Goal: Information Seeking & Learning: Learn about a topic

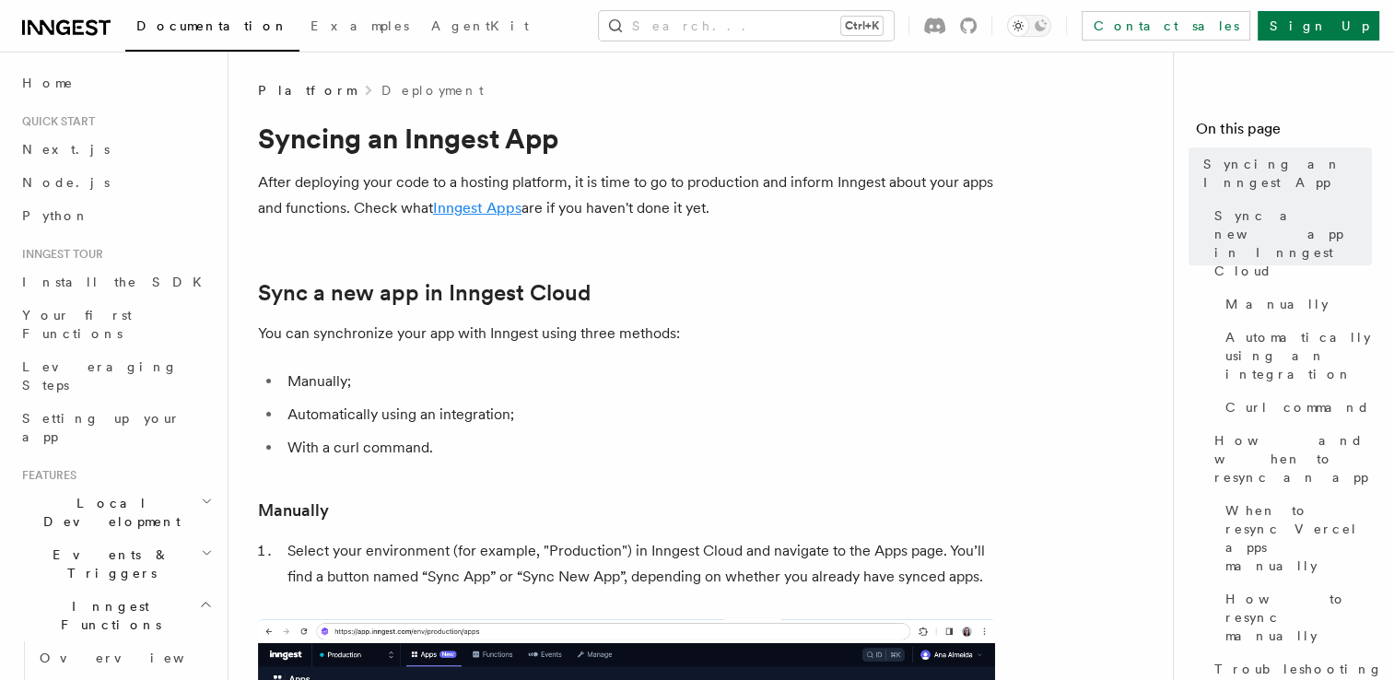
click at [479, 212] on link "Inngest Apps" at bounding box center [477, 208] width 88 height 18
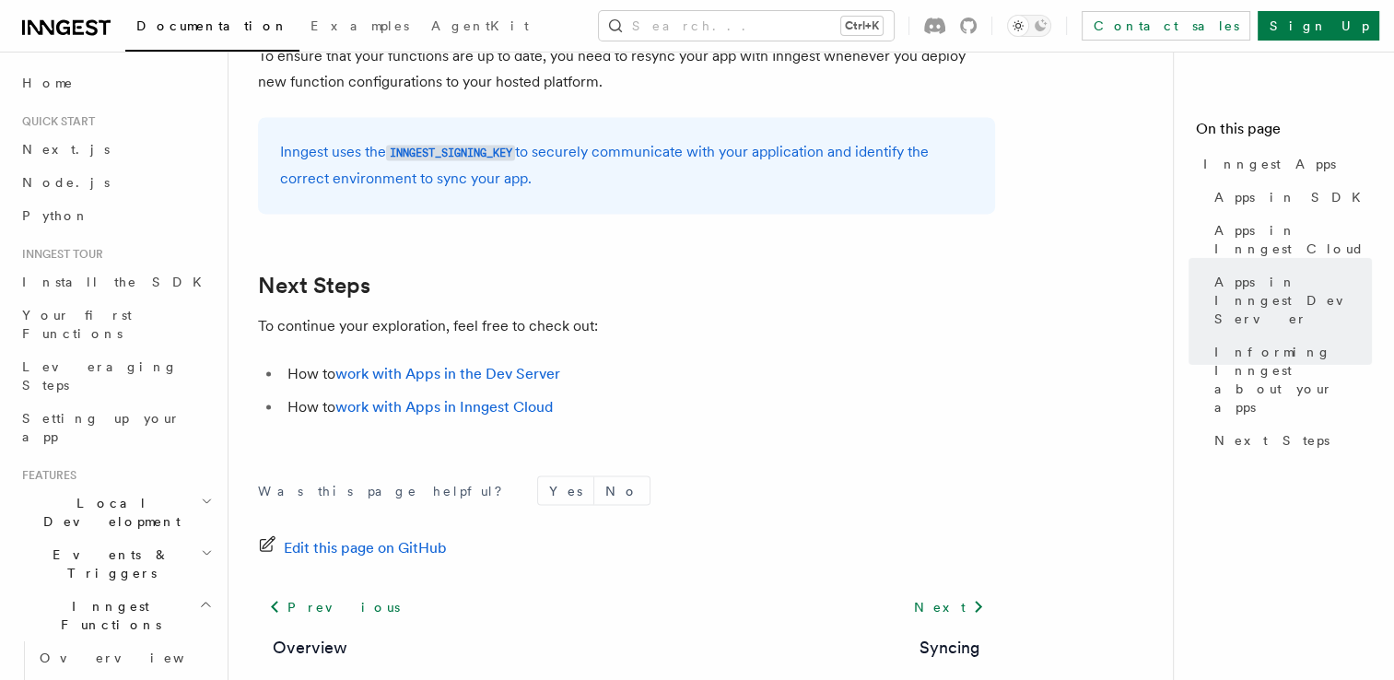
scroll to position [3128, 0]
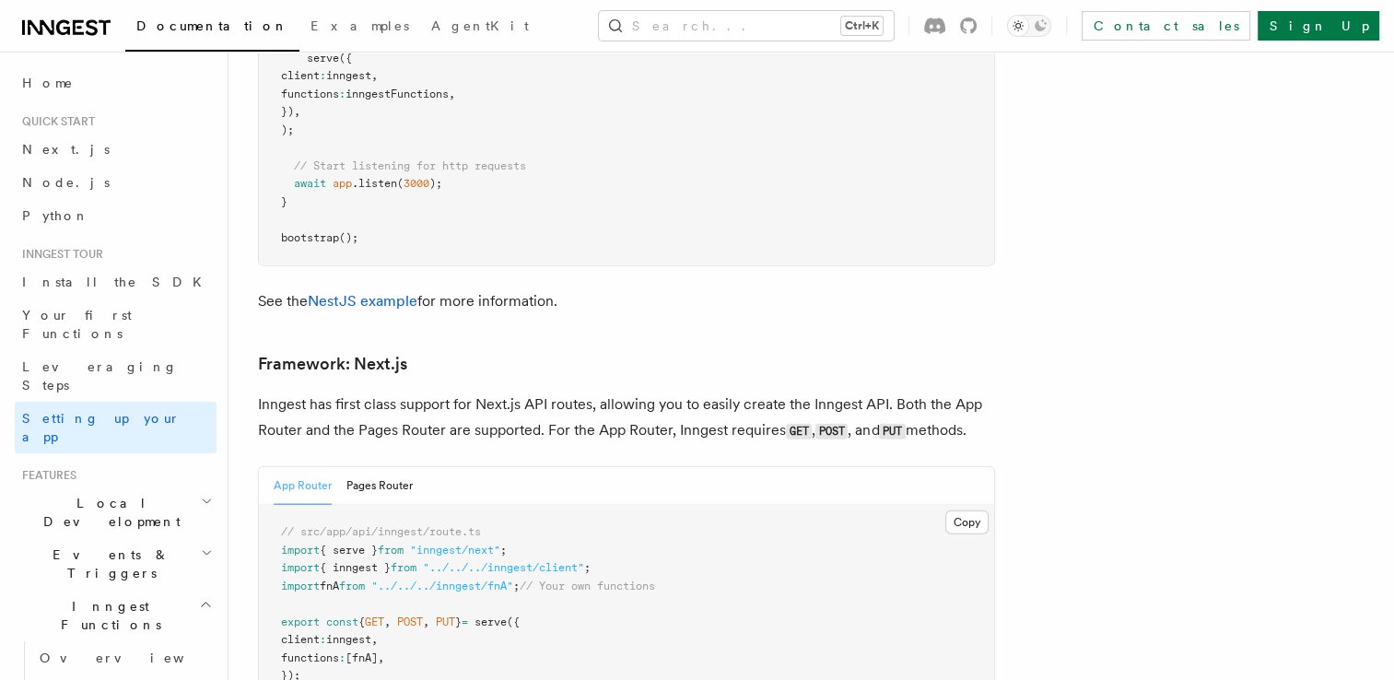
scroll to position [11055, 0]
